Goal: Task Accomplishment & Management: Complete application form

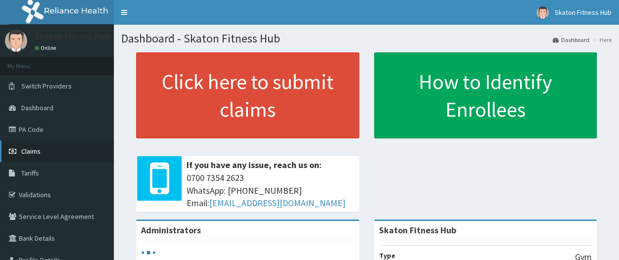
click at [32, 149] on span "Claims" at bounding box center [30, 151] width 19 height 9
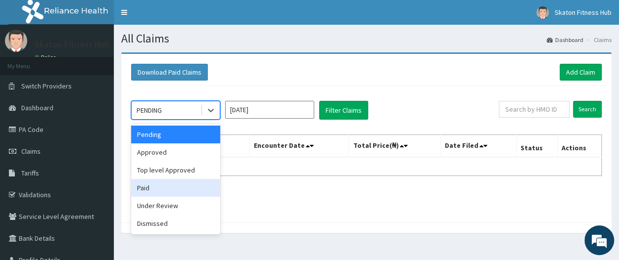
drag, startPoint x: 170, startPoint y: 107, endPoint x: 181, endPoint y: 188, distance: 81.4
click at [181, 120] on div "option Paid focused, 4 of 6. 6 results available. Use Up and Down to choose opt…" at bounding box center [175, 110] width 89 height 19
click at [181, 188] on div "Paid" at bounding box center [175, 188] width 89 height 18
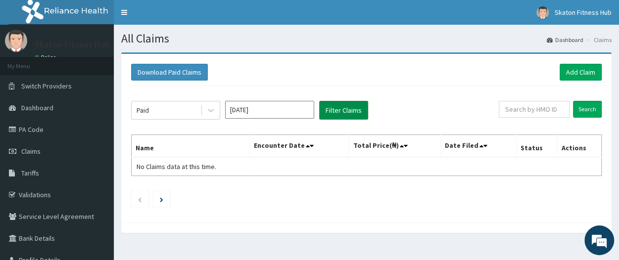
click at [354, 108] on button "Filter Claims" at bounding box center [343, 110] width 49 height 19
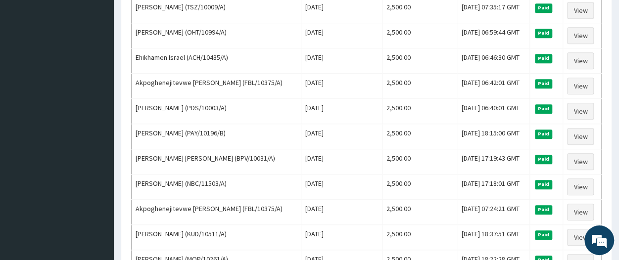
scroll to position [389, 0]
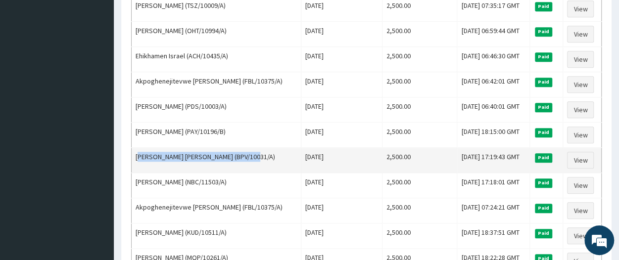
drag, startPoint x: 256, startPoint y: 148, endPoint x: 139, endPoint y: 151, distance: 117.9
click at [139, 151] on td "Moses Ayodeji OGUNLADE (BPV/10031/A)" at bounding box center [217, 160] width 170 height 25
click at [263, 149] on td "Moses Ayodeji OGUNLADE (BPV/10031/A)" at bounding box center [217, 160] width 170 height 25
drag, startPoint x: 263, startPoint y: 149, endPoint x: 132, endPoint y: 149, distance: 130.7
click at [132, 149] on td "Moses Ayodeji OGUNLADE (BPV/10031/A)" at bounding box center [217, 160] width 170 height 25
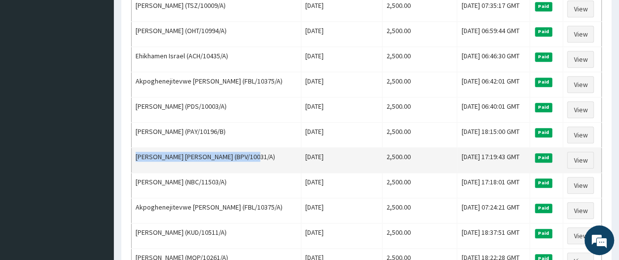
copy td "Moses Ayodeji OGUNLADE (BPV/10031/A)"
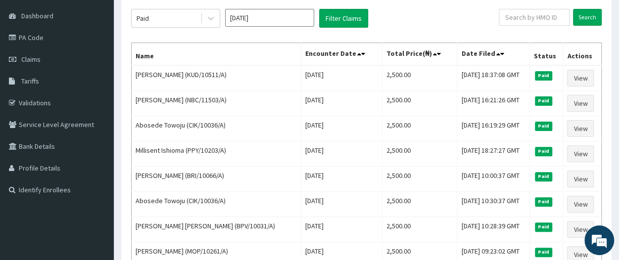
scroll to position [0, 0]
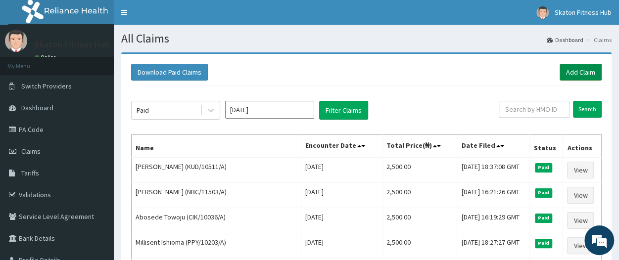
click at [580, 73] on link "Add Claim" at bounding box center [581, 72] width 42 height 17
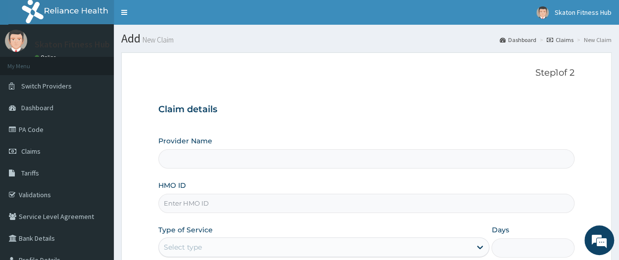
type input "Skaton Fitness Hub"
type input "1"
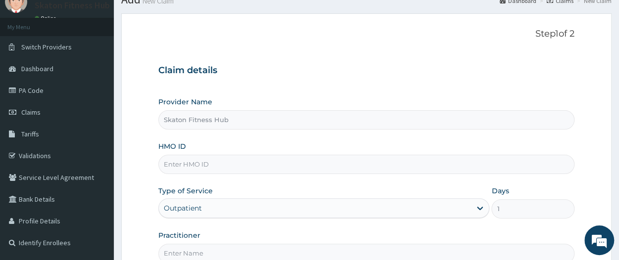
click at [205, 161] on input "HMO ID" at bounding box center [366, 164] width 416 height 19
paste input "Moses Ayodeji OGUNLADE (BPV/10031/A)"
drag, startPoint x: 254, startPoint y: 163, endPoint x: 162, endPoint y: 165, distance: 92.1
click at [162, 165] on input "Moses Ayodeji OGUNLADE (BPV/10031/A)" at bounding box center [366, 164] width 416 height 19
click at [210, 159] on input "BPV/10031/A)" at bounding box center [366, 164] width 416 height 19
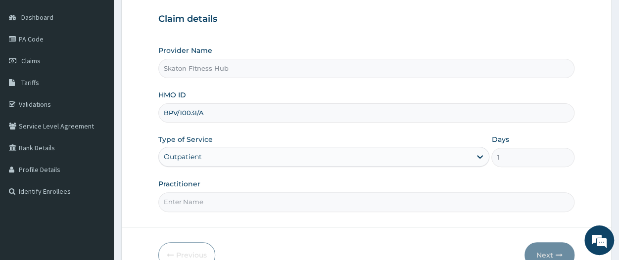
scroll to position [93, 0]
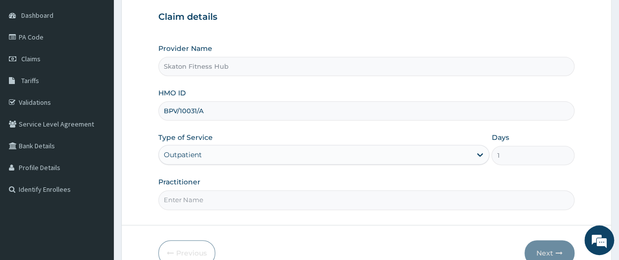
type input "BPV/10031/A"
click at [172, 204] on input "Practitioner" at bounding box center [366, 200] width 416 height 19
paste input "Moses Ayodeji OGUNLADE ("
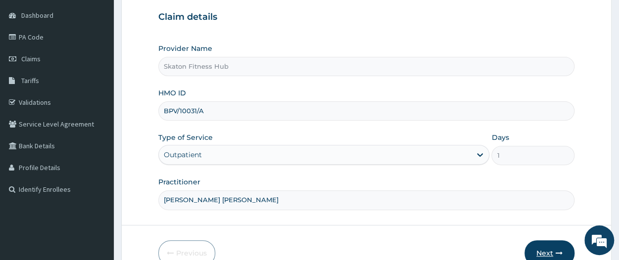
type input "Moses Ayodeji OGUNLADE"
click at [540, 249] on button "Next" at bounding box center [550, 254] width 50 height 26
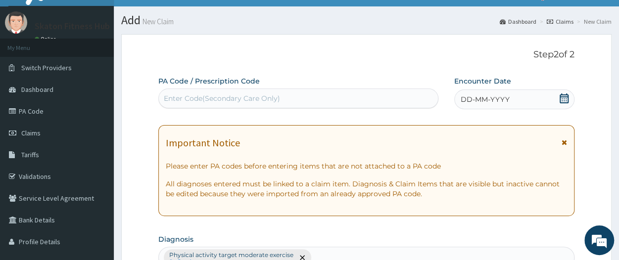
scroll to position [0, 0]
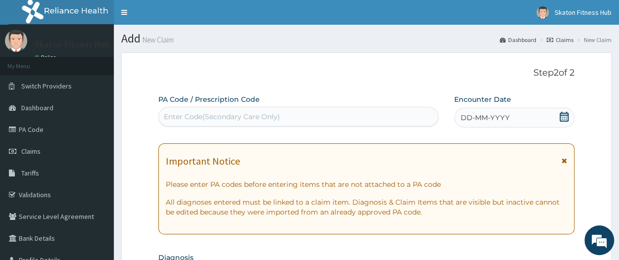
click at [348, 110] on div "Enter Code(Secondary Care Only)" at bounding box center [298, 117] width 279 height 16
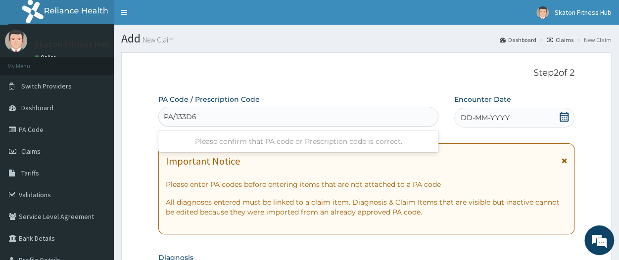
type input "PA/133D65"
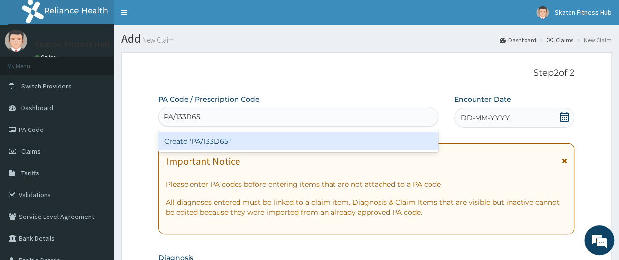
click at [332, 145] on div "Create "PA/133D65"" at bounding box center [298, 142] width 280 height 18
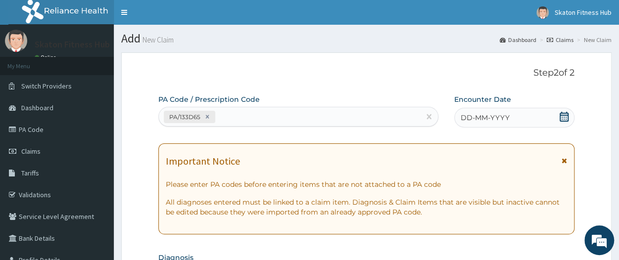
click at [565, 118] on icon at bounding box center [564, 117] width 10 height 10
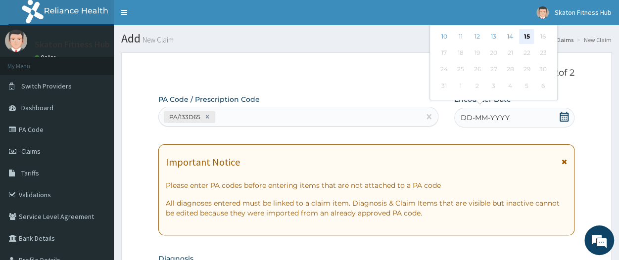
click at [527, 33] on div "15" at bounding box center [526, 36] width 15 height 15
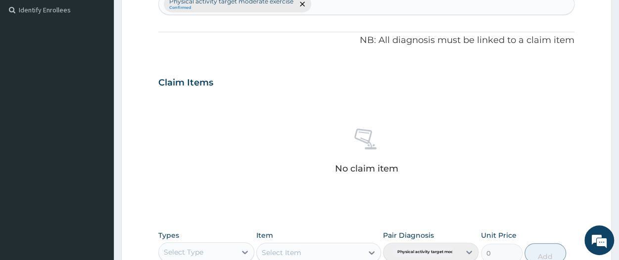
scroll to position [303, 0]
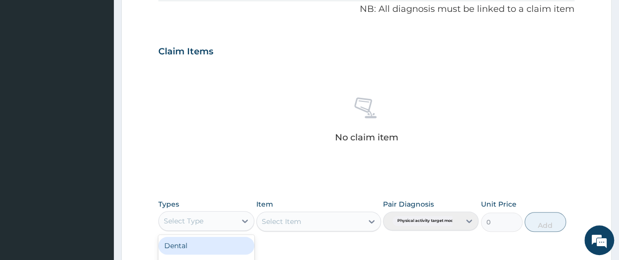
click at [212, 217] on div "Select Type" at bounding box center [197, 221] width 77 height 16
type input "gym"
click at [213, 241] on div "Gym" at bounding box center [206, 246] width 96 height 18
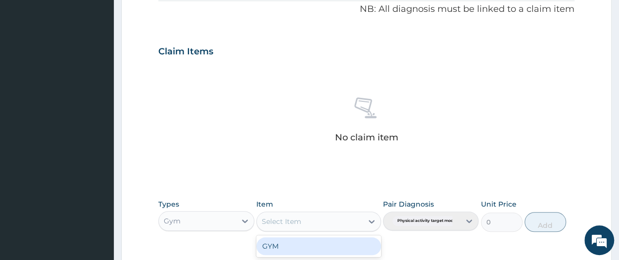
click at [283, 217] on div "Select Item" at bounding box center [282, 222] width 40 height 10
click at [278, 243] on div "GYM" at bounding box center [318, 247] width 125 height 18
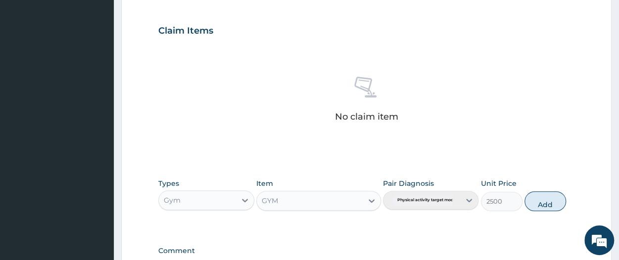
scroll to position [325, 0]
click at [552, 201] on button "Add" at bounding box center [546, 201] width 42 height 20
type input "0"
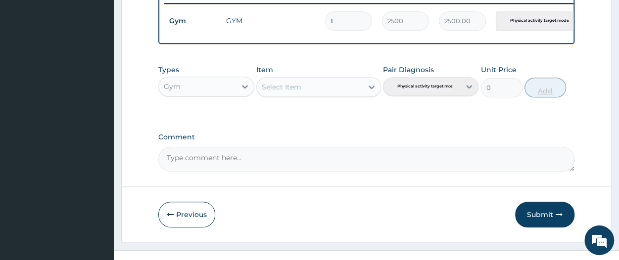
scroll to position [412, 0]
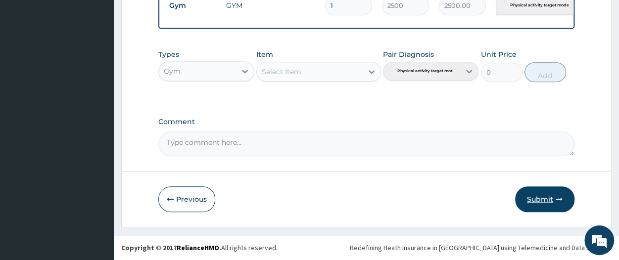
click at [547, 200] on button "Submit" at bounding box center [544, 200] width 59 height 26
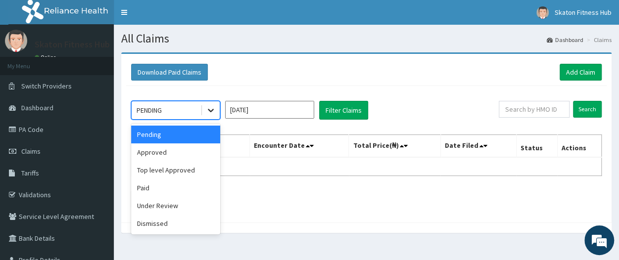
click at [207, 110] on icon at bounding box center [211, 110] width 10 height 10
click at [160, 181] on div "Paid" at bounding box center [175, 188] width 89 height 18
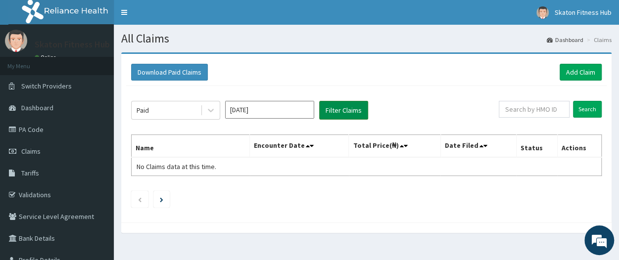
click at [332, 105] on button "Filter Claims" at bounding box center [343, 110] width 49 height 19
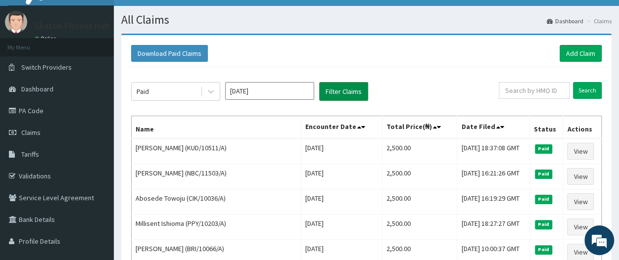
scroll to position [18, 0]
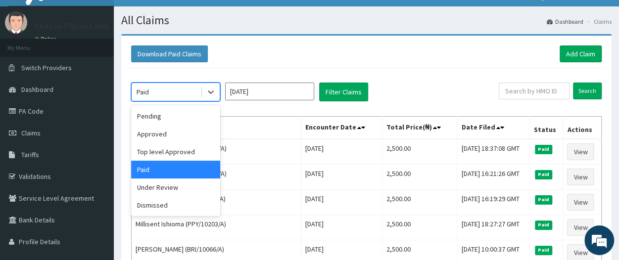
click at [175, 90] on div "Paid" at bounding box center [166, 92] width 69 height 16
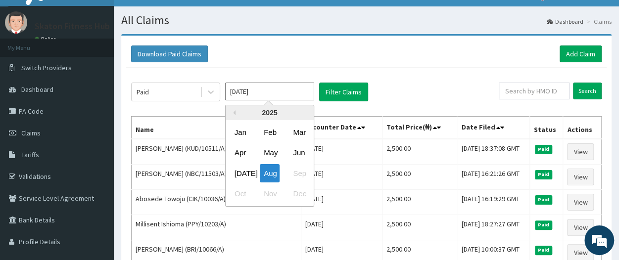
click at [269, 93] on input "Aug 2025" at bounding box center [269, 92] width 89 height 18
click at [244, 176] on div "Jul" at bounding box center [241, 173] width 20 height 18
type input "Jul 2025"
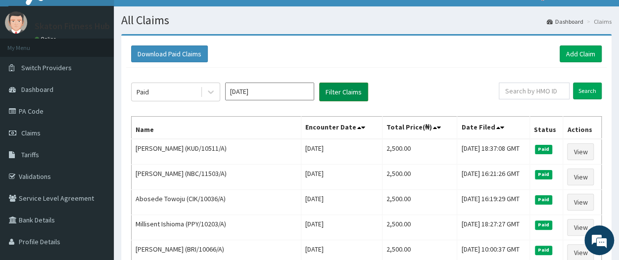
click at [346, 95] on button "Filter Claims" at bounding box center [343, 92] width 49 height 19
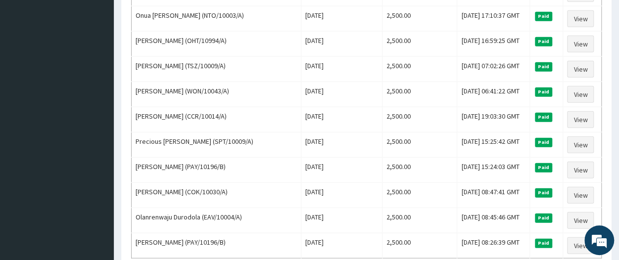
scroll to position [1162, 0]
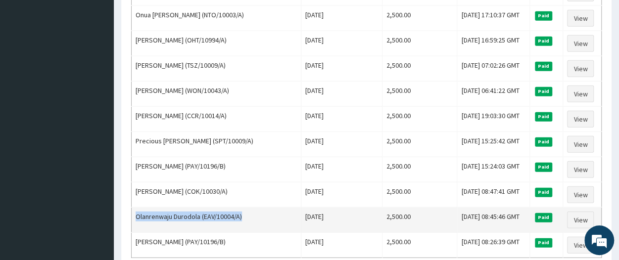
drag, startPoint x: 252, startPoint y: 190, endPoint x: 133, endPoint y: 203, distance: 120.1
click at [133, 208] on td "Olanrenwaju Durodola (EAV/10004/A)" at bounding box center [217, 220] width 170 height 25
copy td "Olanrenwaju Durodola (EAV/10004/A)"
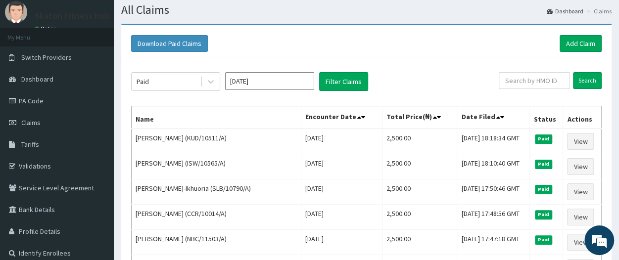
scroll to position [0, 0]
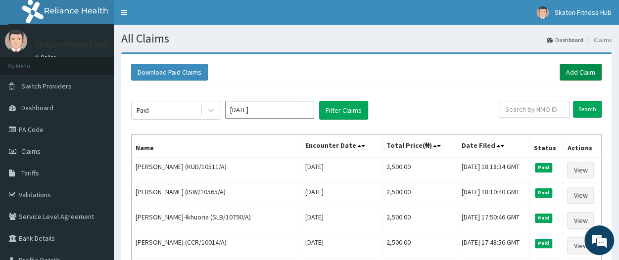
click at [590, 74] on link "Add Claim" at bounding box center [581, 72] width 42 height 17
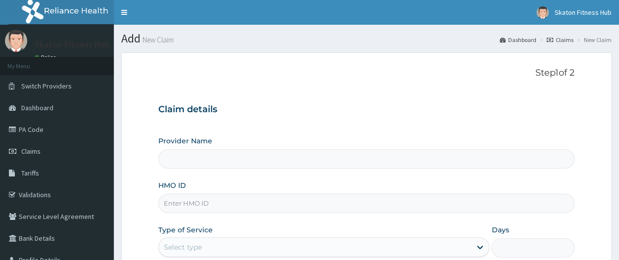
click at [198, 159] on input "Provider Name" at bounding box center [366, 158] width 416 height 19
type input "Skaton Fitness Hub"
type input "1"
click at [179, 205] on input "HMO ID" at bounding box center [366, 203] width 416 height 19
paste input "Olanrenwaju Durodola (EAV/10004/A)"
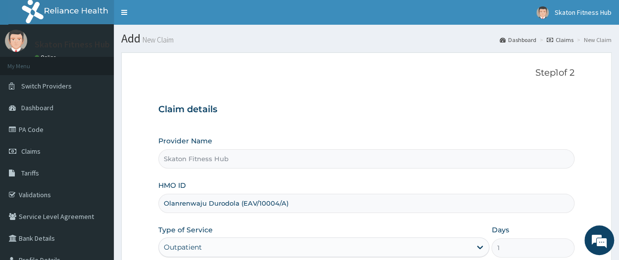
click at [241, 204] on input "Olanrenwaju Durodola (EAV/10004/A)" at bounding box center [366, 203] width 416 height 19
drag, startPoint x: 239, startPoint y: 203, endPoint x: 96, endPoint y: 223, distance: 143.9
click at [96, 223] on div "R EL Toggle navigation Skaton Fitness Hub Skaton Fitness Hub - members@skatonfi…" at bounding box center [309, 203] width 619 height 407
click at [166, 204] on input "(EAV/10004/A)" at bounding box center [366, 203] width 416 height 19
click at [213, 204] on input "EAV/10004/A)" at bounding box center [366, 203] width 416 height 19
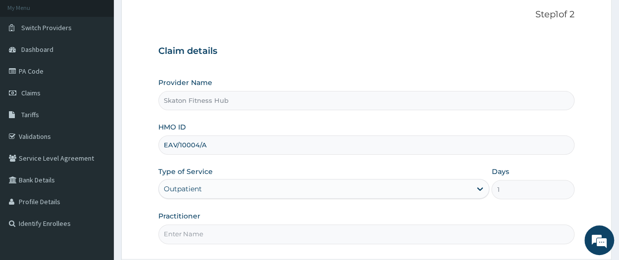
type input "EAV/10004/A"
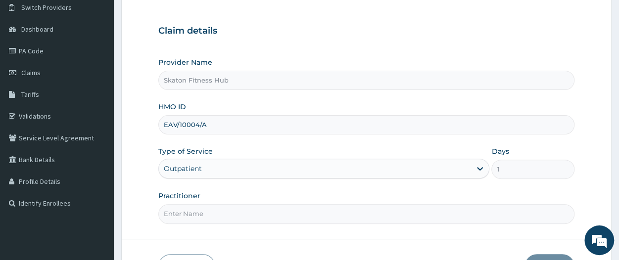
click at [179, 211] on input "Practitioner" at bounding box center [366, 213] width 416 height 19
paste input "Olanrenwaju Durodola"
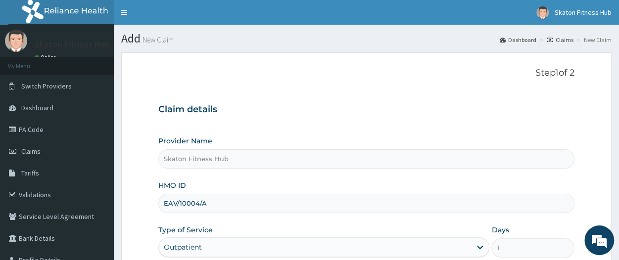
scroll to position [145, 0]
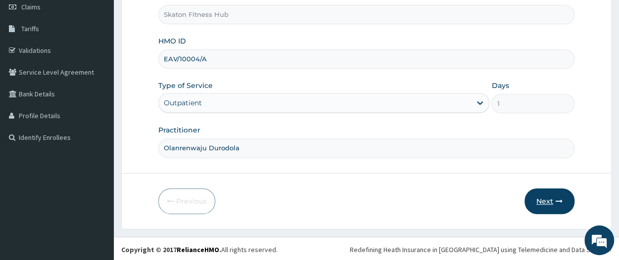
type input "Olanrenwaju Durodola"
click at [546, 200] on button "Next" at bounding box center [550, 202] width 50 height 26
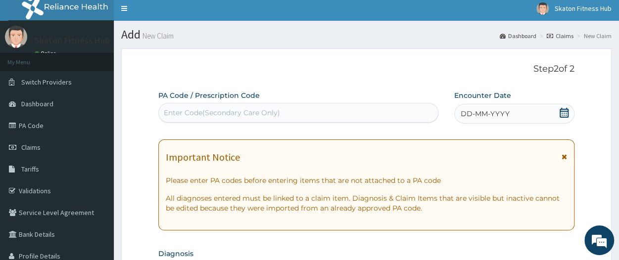
scroll to position [0, 0]
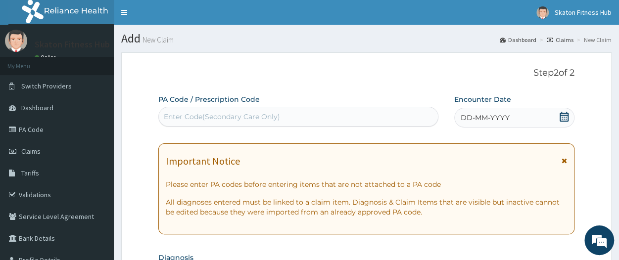
click at [286, 120] on div "Enter Code(Secondary Care Only)" at bounding box center [298, 117] width 279 height 16
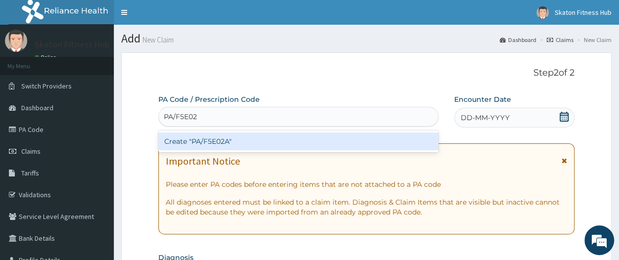
type input "PA/F5E02A"
click at [271, 147] on div "Create "PA/F5E02A"" at bounding box center [298, 142] width 280 height 18
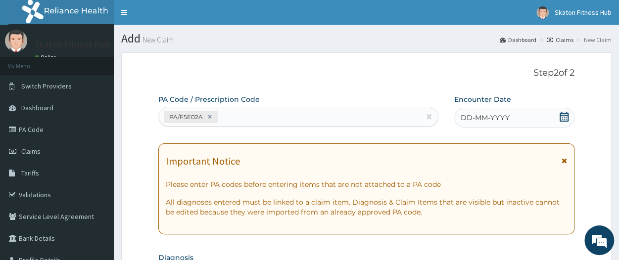
click at [557, 118] on div "DD-MM-YYYY" at bounding box center [514, 118] width 120 height 20
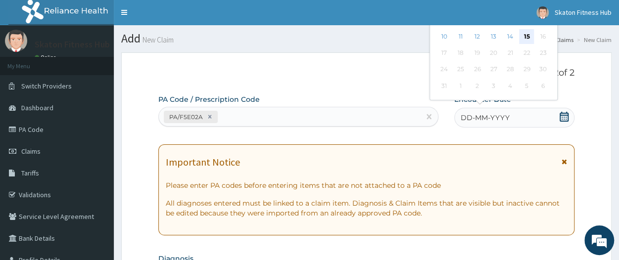
click at [524, 38] on div "15" at bounding box center [526, 36] width 15 height 15
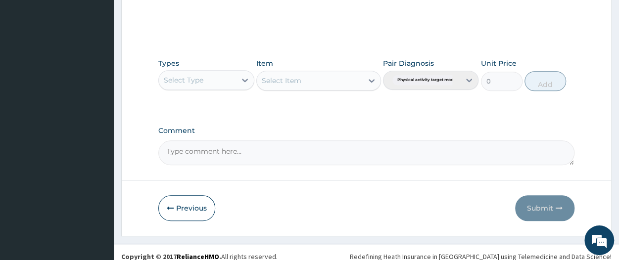
scroll to position [445, 0]
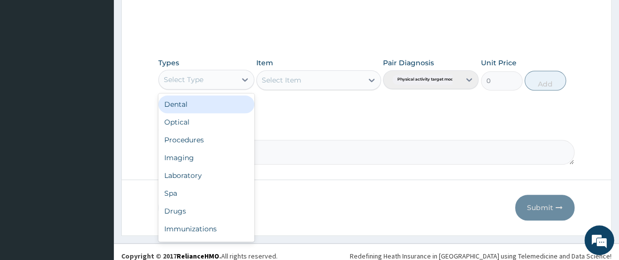
click at [211, 78] on div "Select Type" at bounding box center [197, 80] width 77 height 16
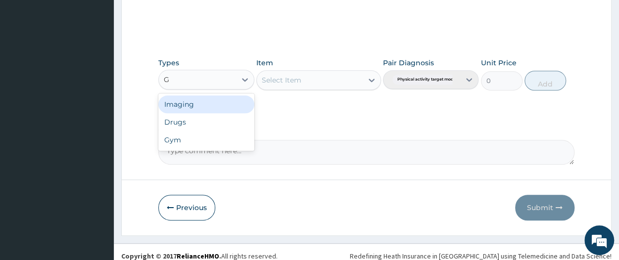
type input "GY"
click at [204, 102] on div "Gym" at bounding box center [206, 105] width 96 height 18
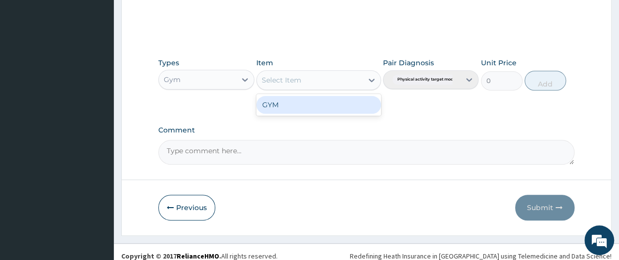
click at [280, 77] on div "Select Item" at bounding box center [282, 80] width 40 height 10
click at [279, 100] on div "GYM" at bounding box center [318, 105] width 125 height 18
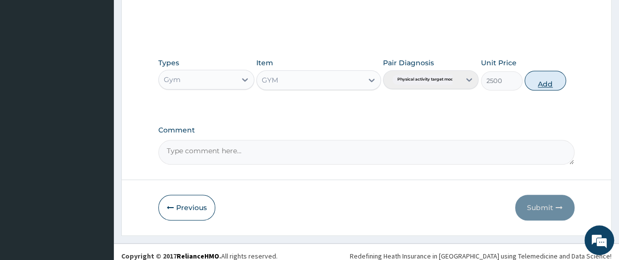
click at [541, 83] on button "Add" at bounding box center [546, 81] width 42 height 20
type input "0"
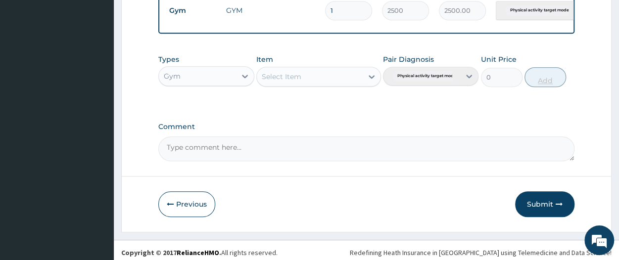
scroll to position [412, 0]
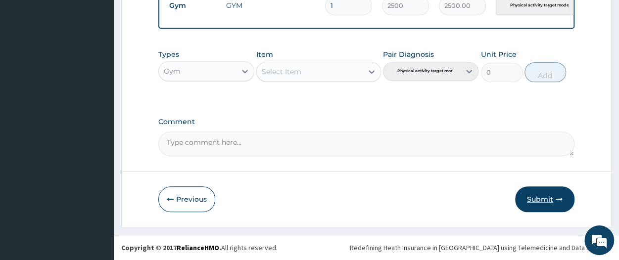
click at [547, 196] on button "Submit" at bounding box center [544, 200] width 59 height 26
